Goal: Navigation & Orientation: Find specific page/section

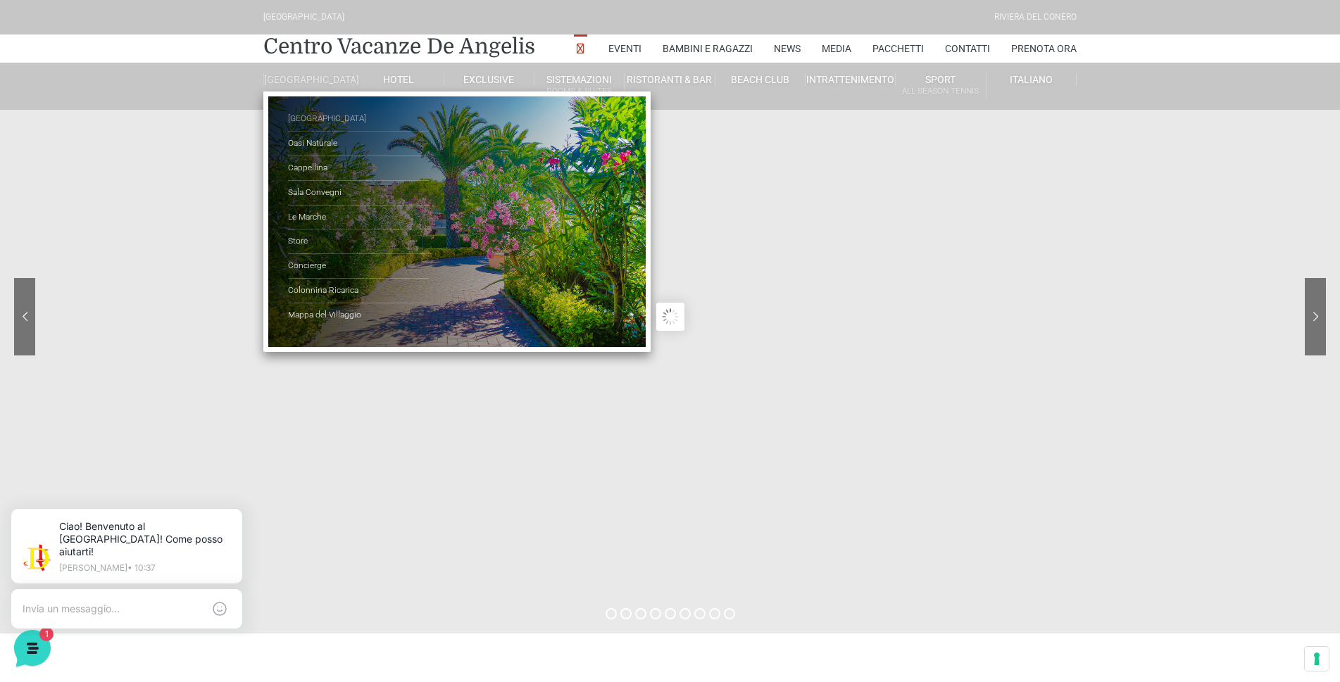
click at [327, 127] on link "[GEOGRAPHIC_DATA]" at bounding box center [358, 119] width 141 height 25
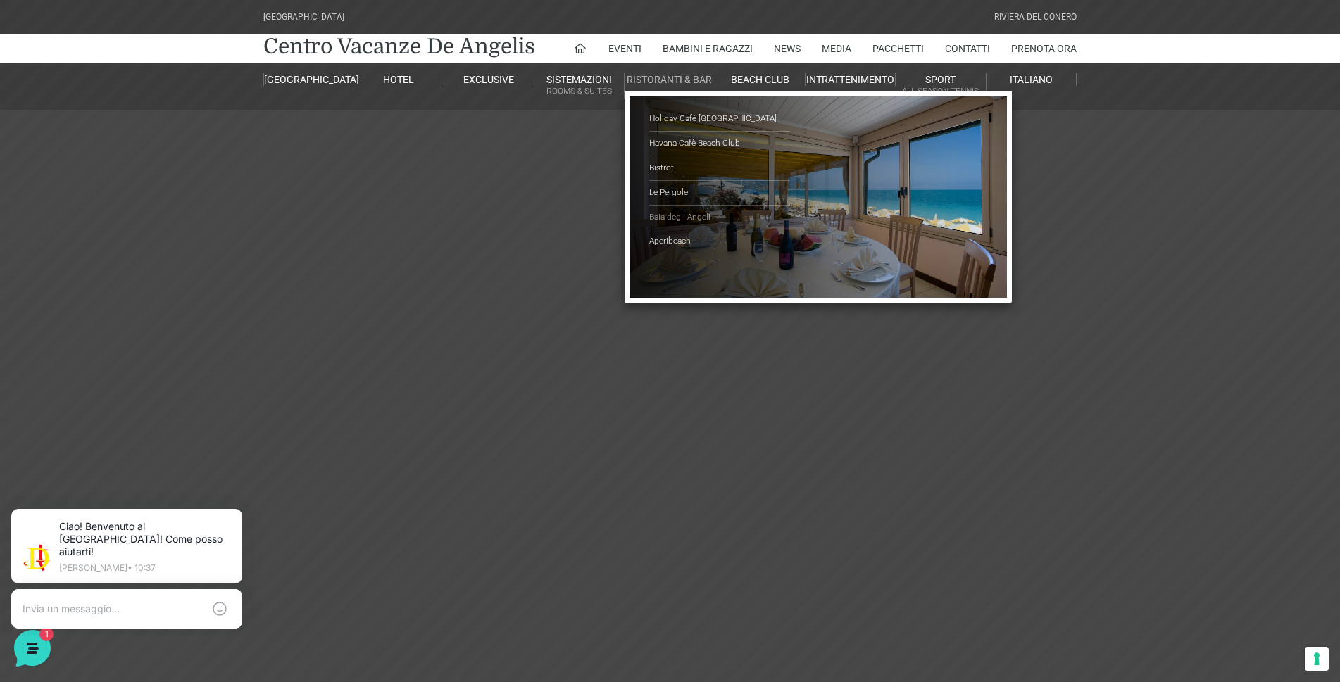
click at [684, 213] on link "Baia degli Angeli" at bounding box center [719, 218] width 141 height 25
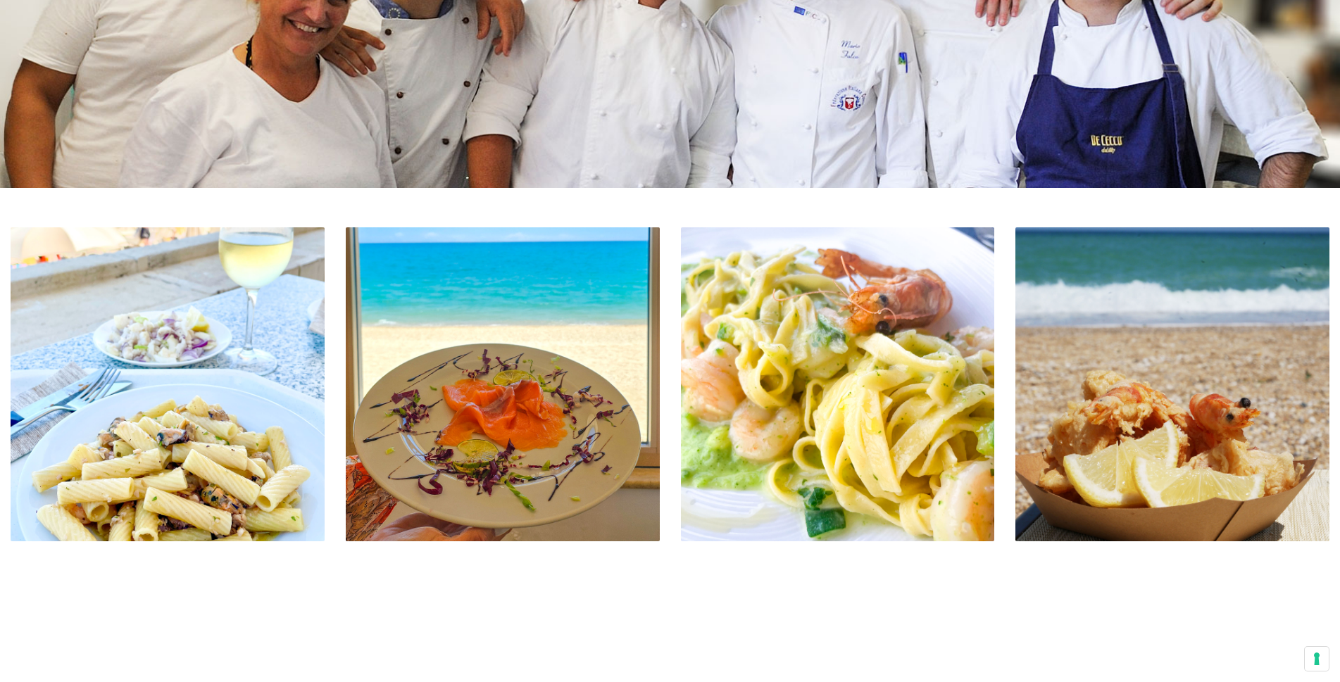
scroll to position [563, 0]
